Goal: Information Seeking & Learning: Learn about a topic

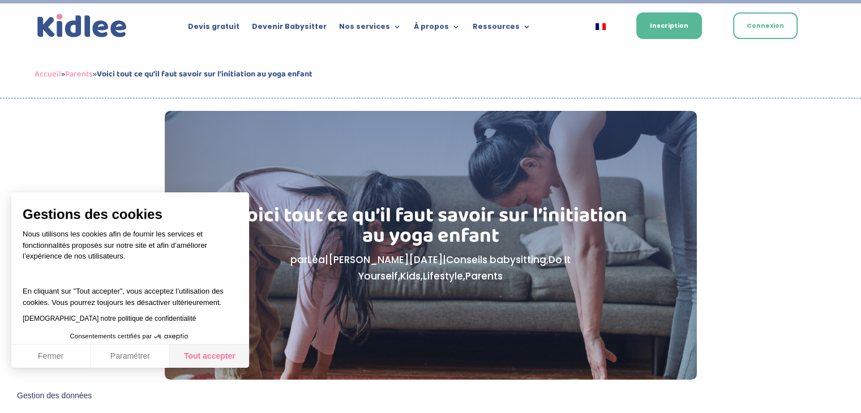
click at [210, 360] on button "Tout accepter" at bounding box center [209, 357] width 79 height 24
checkbox input "true"
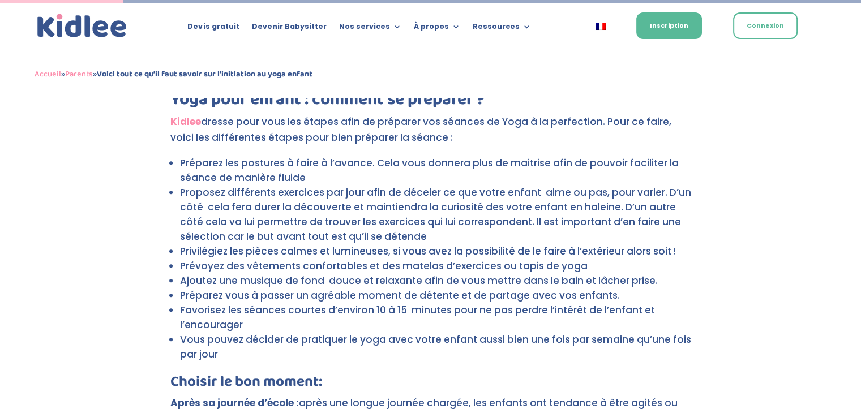
scroll to position [562, 0]
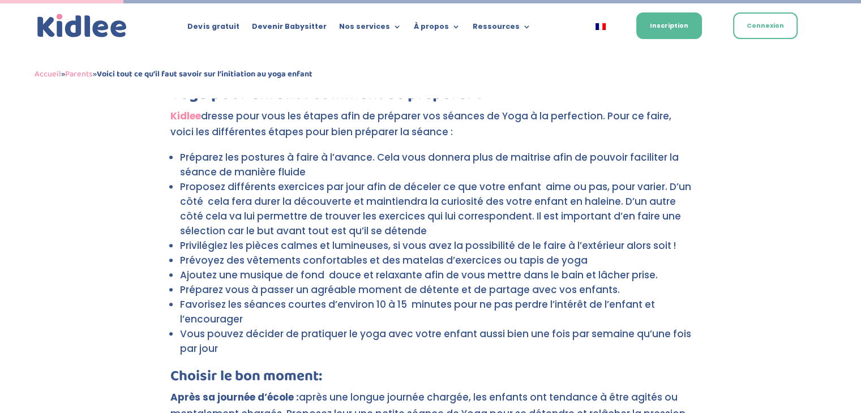
click at [634, 268] on li "Ajoutez une musique de fond douce et relaxante afin de vous mettre dans le bain…" at bounding box center [435, 275] width 511 height 15
click at [183, 283] on li "Préparez vous à passer un agréable moment de détente et de partage avec vos enf…" at bounding box center [435, 290] width 511 height 15
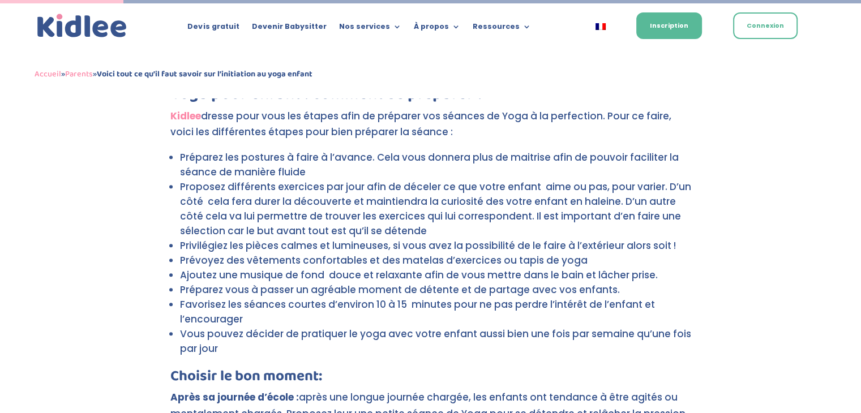
click at [183, 283] on li "Préparez vous à passer un agréable moment de détente et de partage avec vos enf…" at bounding box center [435, 290] width 511 height 15
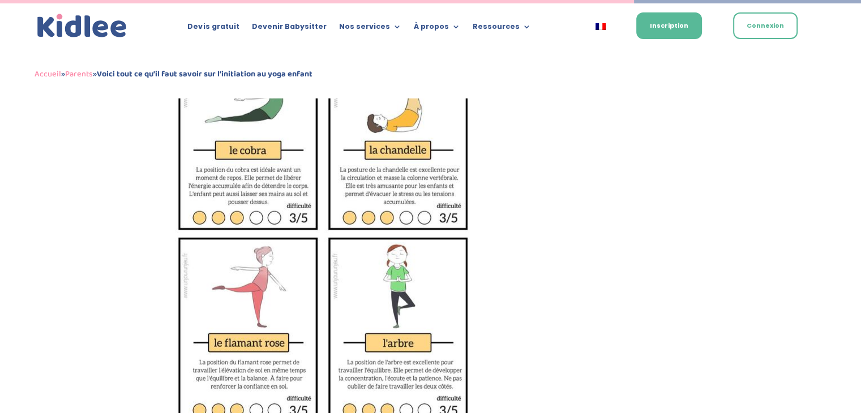
scroll to position [2891, 0]
